Goal: Check status: Check status

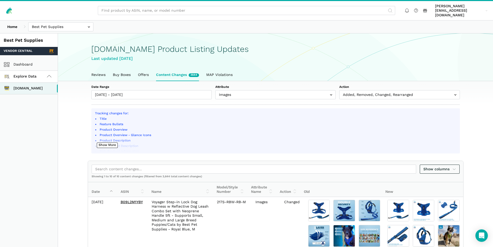
select select "image_urls"
click at [124, 71] on link "Buy Boxes" at bounding box center [121, 75] width 25 height 12
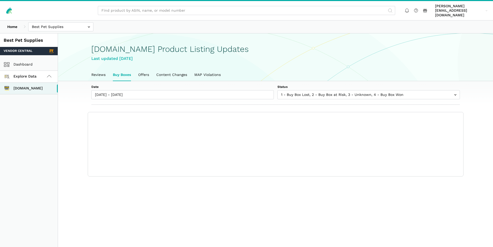
scroll to position [2, 0]
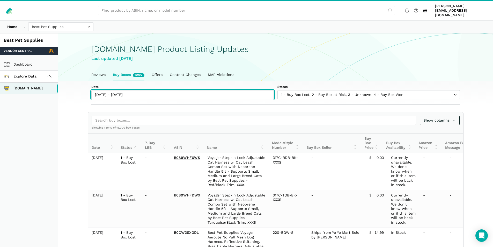
type input "08/06/2025"
type input "08/13/2025"
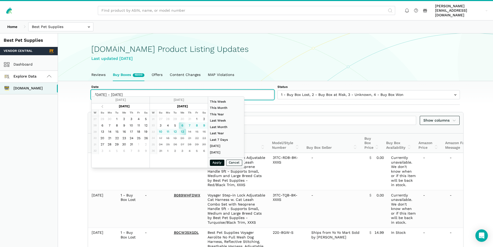
click at [168, 90] on input "[DATE] - [DATE]" at bounding box center [182, 94] width 182 height 9
type input "08/12/2025"
type input "06/01/2025"
type input "06/30/2025"
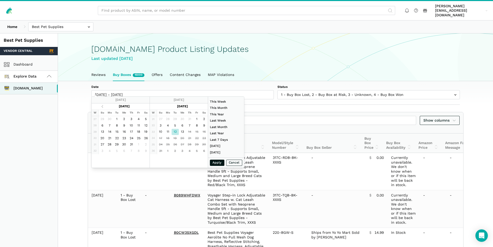
type input "08/12/2025"
click at [215, 162] on button "Apply" at bounding box center [217, 162] width 14 height 6
type input "08/12/2025 - 08/12/2025"
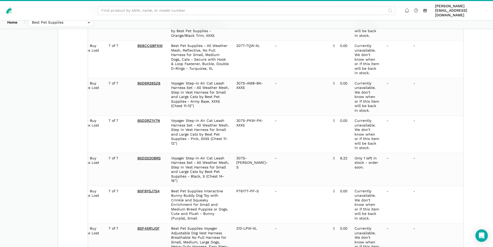
scroll to position [302, 0]
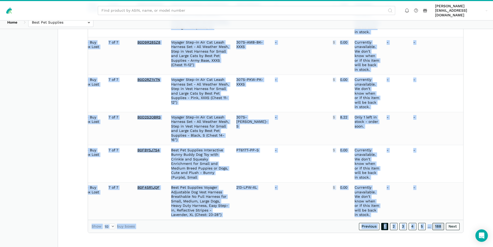
drag, startPoint x: 89, startPoint y: 77, endPoint x: 442, endPoint y: 224, distance: 382.4
click at [442, 224] on div "Show columns Showing 1 to 10 of 1,875 buy boxes Date Status 7-Day LBB ASIN Name…" at bounding box center [275, 21] width 375 height 423
drag, startPoint x: 481, startPoint y: 190, endPoint x: 478, endPoint y: 190, distance: 3.4
click at [481, 190] on section "Date 08/12/2025 - 08/12/2025 Status 1 - Buy Box Lost 2 - Buy Box at Risk 3 - Un…" at bounding box center [275, 6] width 435 height 454
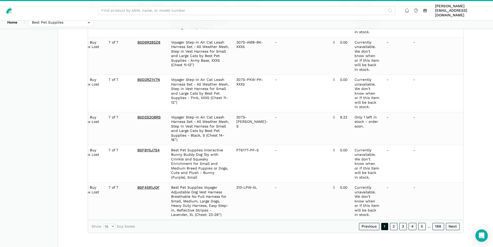
click at [69, 218] on section "Date 08/12/2025 - 08/12/2025 Status 1 - Buy Box Lost 2 - Buy Box at Risk 3 - Un…" at bounding box center [275, 6] width 435 height 454
click at [109, 228] on select "10 25 50 100" at bounding box center [109, 225] width 12 height 5
select select "100"
click at [103, 229] on select "10 25 50 100" at bounding box center [109, 225] width 12 height 5
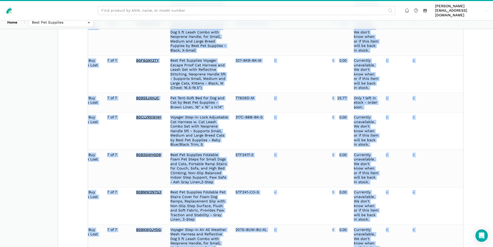
scroll to position [3650, 0]
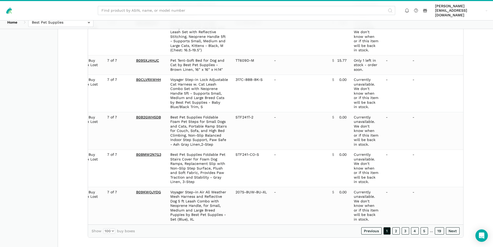
drag, startPoint x: 92, startPoint y: 154, endPoint x: 472, endPoint y: 209, distance: 383.9
copy table "Date Status 7-Day LBB ASIN Name Model/Style Number Buy Box Seller Buy Box Price…"
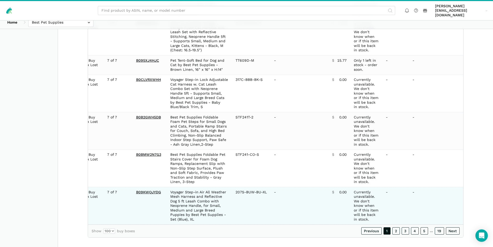
scroll to position [0, 38]
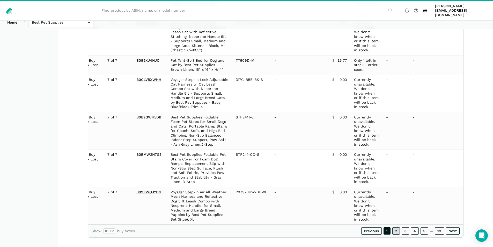
click at [394, 227] on link "2" at bounding box center [396, 230] width 8 height 7
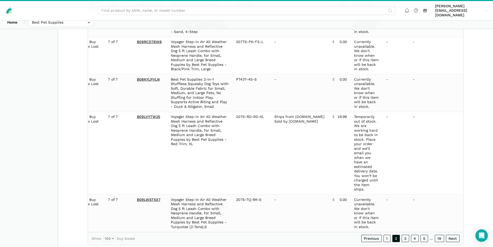
scroll to position [3709, 0]
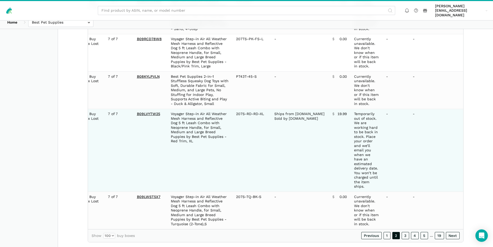
copy table "Date Status 7-Day LBB ASIN Name Model/Style Number Buy Box Seller Buy Box Price…"
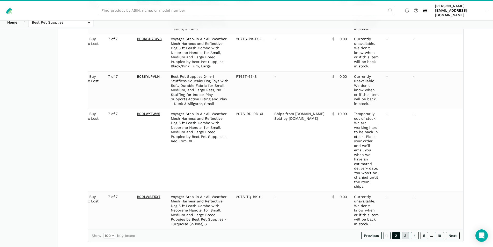
click at [405, 232] on link "3" at bounding box center [406, 235] width 8 height 7
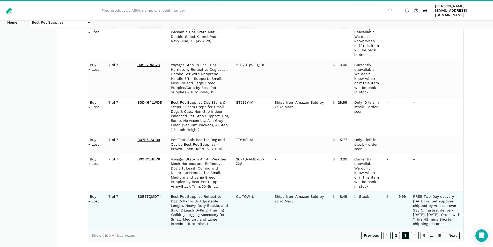
scroll to position [0, 36]
copy table "Date Status 7-Day LBB ASIN Name Model/Style Number Buy Box Seller Buy Box Price…"
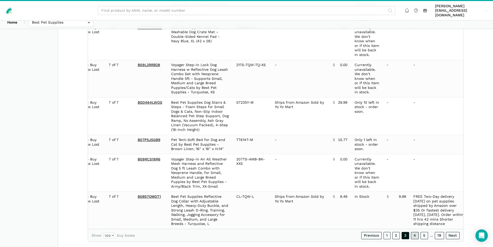
click at [412, 232] on link "4" at bounding box center [415, 235] width 8 height 7
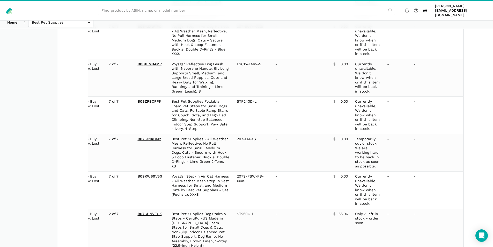
scroll to position [3614, 0]
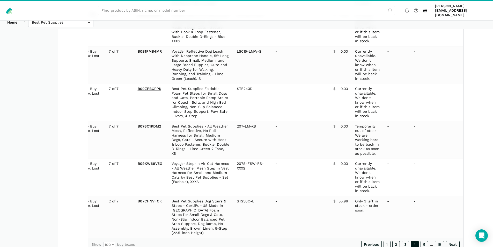
copy table "Date Status 7-Day LBB ASIN Name Model/Style Number Buy Box Seller Buy Box Price…"
click at [423, 241] on link "5" at bounding box center [425, 244] width 8 height 7
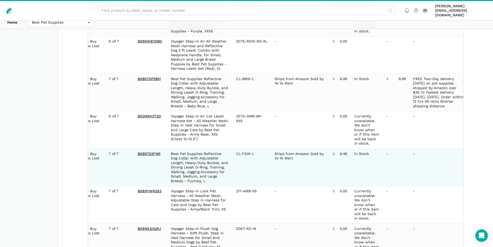
scroll to position [3650, 0]
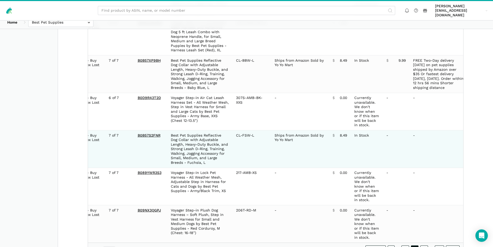
copy table "Date Status 7-Day LBB ASIN Name Model/Style Number Buy Box Seller Buy Box Price…"
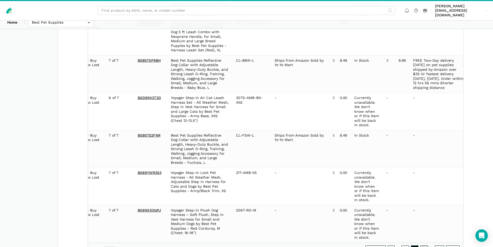
click at [425, 245] on link "6" at bounding box center [424, 248] width 8 height 7
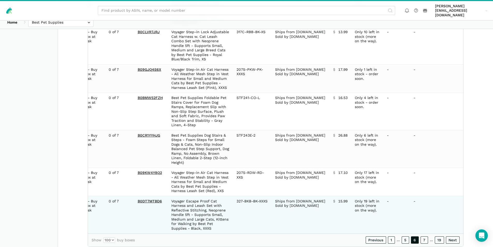
copy table "Date Status 7-Day LBB ASIN Name Model/Style Number Buy Box Seller Buy Box Price…"
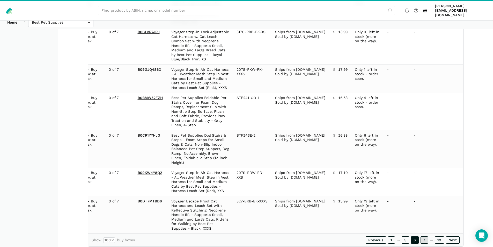
click at [427, 236] on link "7" at bounding box center [425, 239] width 8 height 7
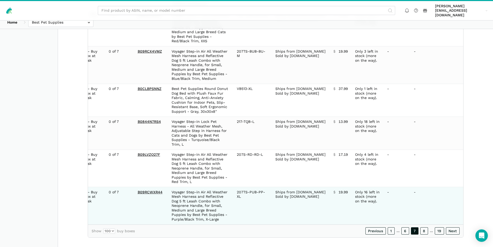
copy table "Date Status 7-Day LBB ASIN Name Model/Style Number Buy Box Seller Buy Box Price…"
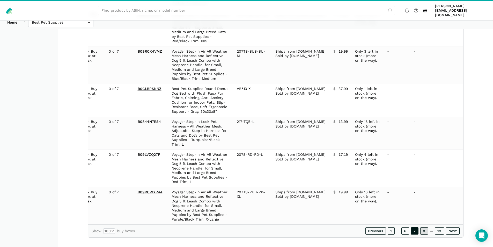
click at [428, 227] on link "8" at bounding box center [424, 230] width 8 height 7
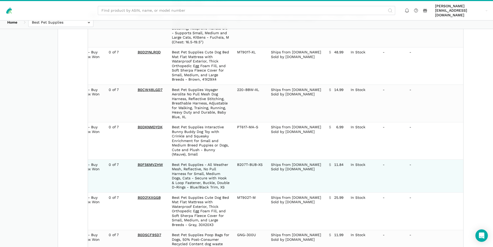
scroll to position [3446, 0]
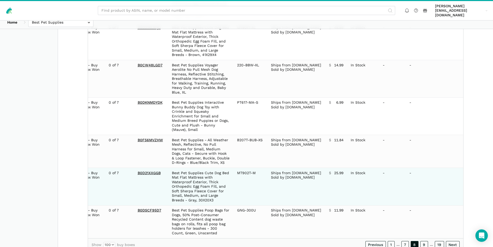
copy table "Date Status 7-Day LBB ASIN Name Model/Style Number Buy Box Seller Buy Box Price…"
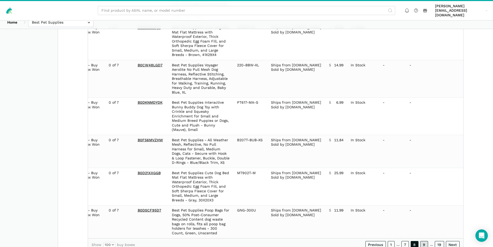
click at [425, 241] on link "9" at bounding box center [424, 244] width 8 height 7
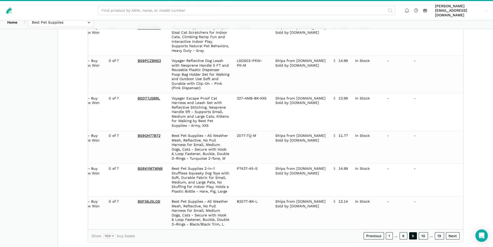
scroll to position [3460, 0]
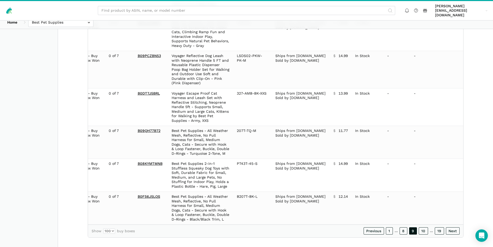
copy table "Date Status 7-Day LBB ASIN Name Model/Style Number Buy Box Seller Buy Box Price…"
click at [424, 227] on link "10" at bounding box center [423, 230] width 9 height 7
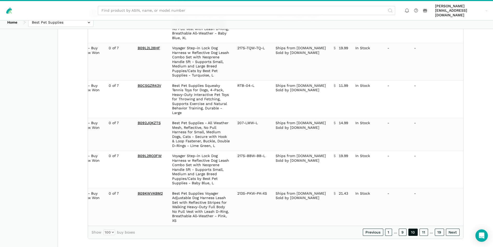
scroll to position [3523, 0]
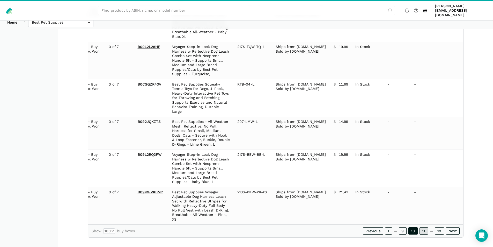
click at [424, 227] on link "11" at bounding box center [424, 230] width 9 height 7
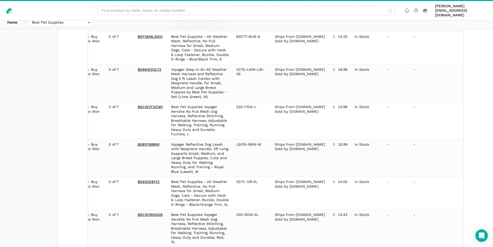
scroll to position [3528, 0]
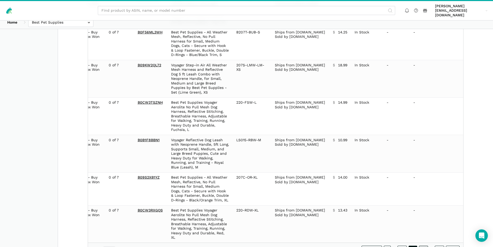
click at [425, 245] on link "12" at bounding box center [423, 248] width 9 height 7
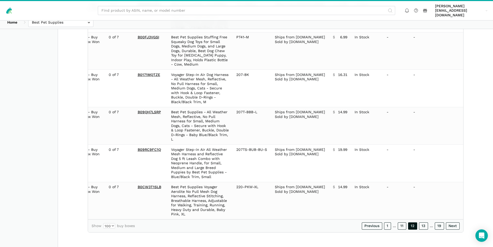
scroll to position [3478, 0]
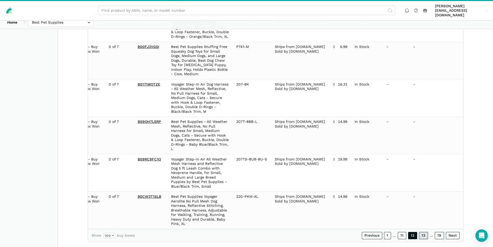
click at [421, 232] on link "13" at bounding box center [423, 235] width 9 height 7
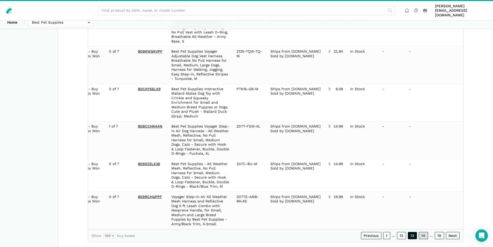
click at [420, 232] on link "14" at bounding box center [423, 235] width 9 height 7
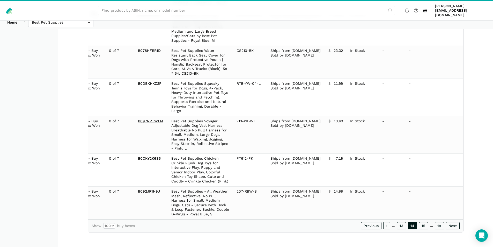
scroll to position [3310, 0]
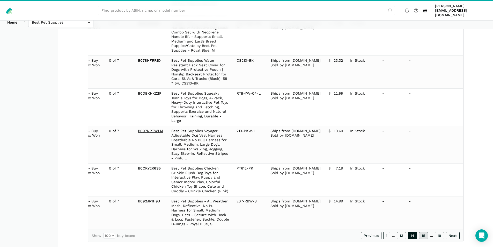
click at [422, 232] on link "15" at bounding box center [423, 235] width 9 height 7
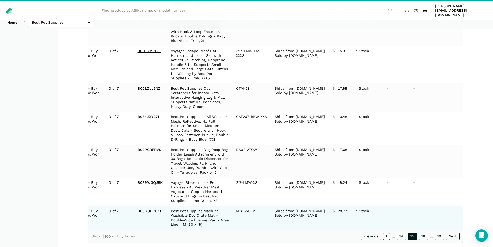
scroll to position [3329, 0]
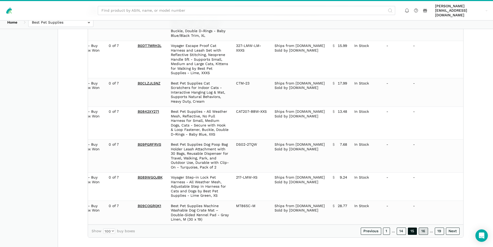
click at [423, 227] on link "16" at bounding box center [423, 230] width 9 height 7
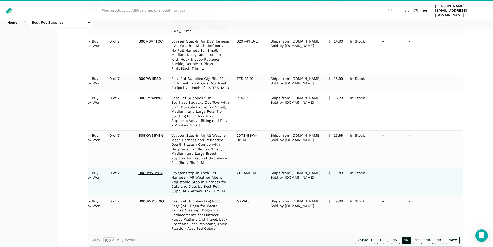
scroll to position [3442, 0]
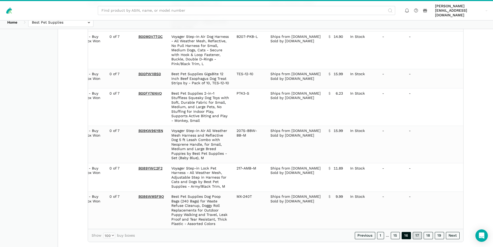
click at [417, 232] on link "17" at bounding box center [417, 235] width 9 height 7
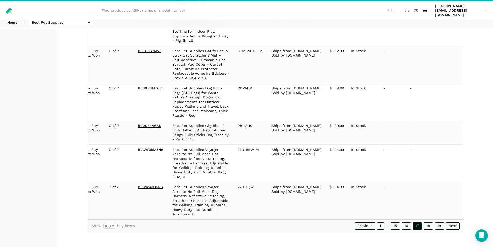
scroll to position [3419, 0]
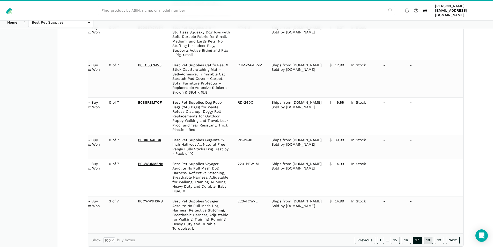
click at [427, 236] on link "18" at bounding box center [428, 239] width 9 height 7
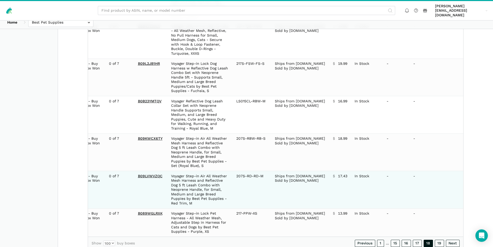
scroll to position [3428, 0]
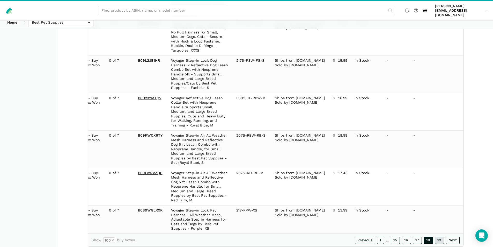
click at [439, 236] on link "19" at bounding box center [439, 239] width 9 height 7
